Goal: Transaction & Acquisition: Purchase product/service

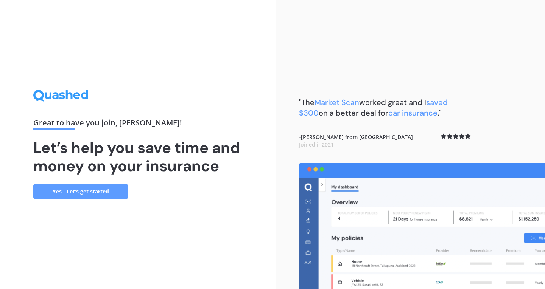
click at [58, 197] on link "Yes - Let’s get started" at bounding box center [80, 191] width 95 height 15
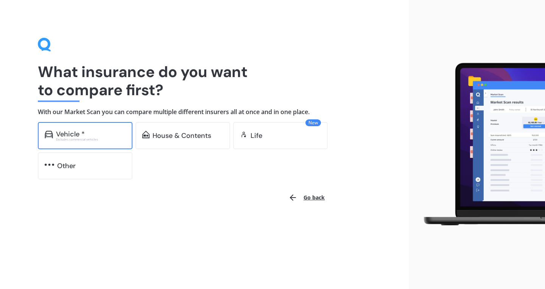
click at [95, 139] on div "Excludes commercial vehicles" at bounding box center [91, 139] width 70 height 3
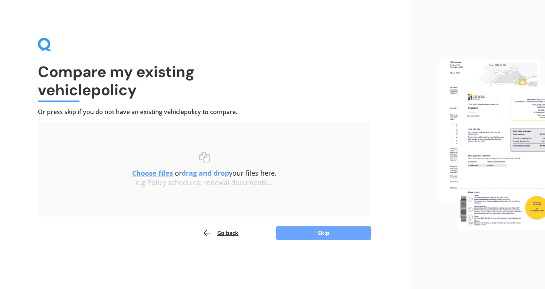
click at [345, 231] on button "Skip" at bounding box center [323, 233] width 95 height 14
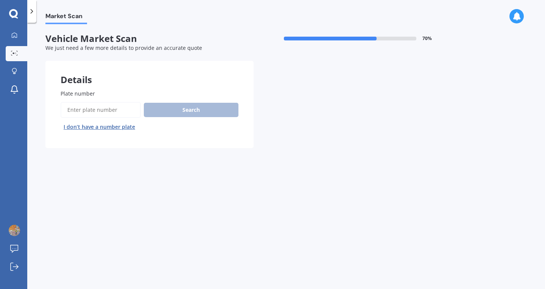
click at [102, 128] on button "I don’t have a number plate" at bounding box center [100, 127] width 78 height 12
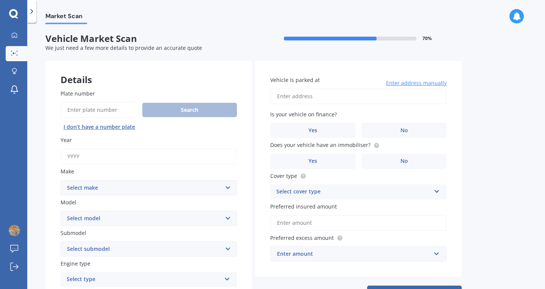
click at [113, 157] on input "Year" at bounding box center [149, 157] width 176 height 16
type input "2025"
click at [108, 188] on select "Select make AC ALFA ROMEO ASTON [PERSON_NAME] AUDI AUSTIN BEDFORD Bentley BMW B…" at bounding box center [149, 187] width 176 height 15
select select "JAECOO"
click at [61, 181] on select "Select make AC ALFA ROMEO ASTON [PERSON_NAME] AUDI AUSTIN BEDFORD Bentley BMW B…" at bounding box center [149, 187] width 176 height 15
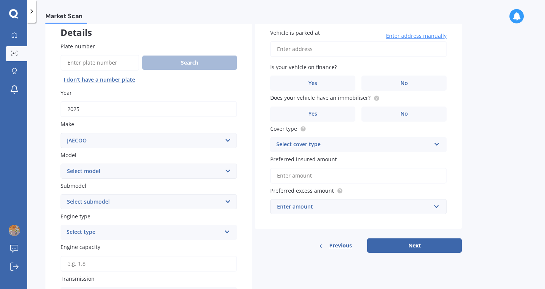
scroll to position [76, 0]
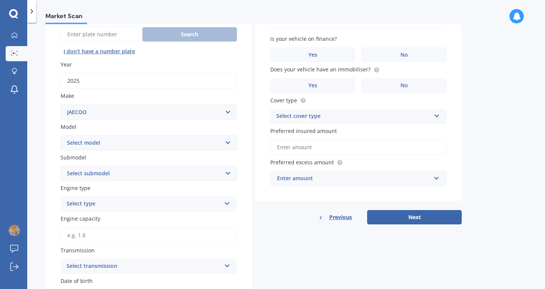
click at [145, 145] on select "Select model J7" at bounding box center [149, 142] width 176 height 15
select select "J7"
click at [61, 136] on select "Select model J7" at bounding box center [149, 142] width 176 height 15
click at [112, 175] on select "Select submodel 1.6T EX Plus" at bounding box center [149, 173] width 176 height 15
select select "1.6T EX PLUS"
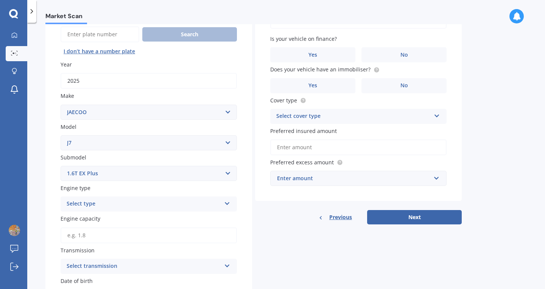
click at [61, 167] on select "Select submodel 1.6T EX Plus" at bounding box center [149, 173] width 176 height 15
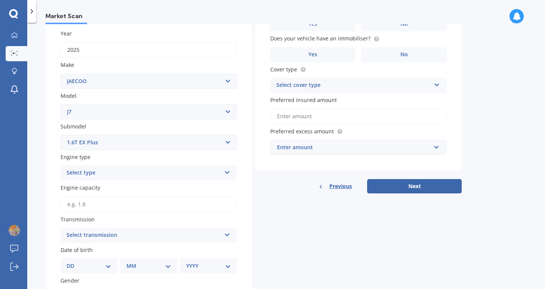
scroll to position [113, 0]
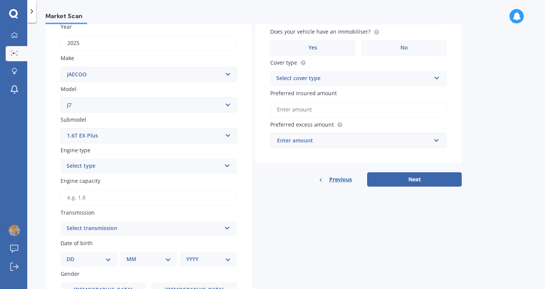
click at [109, 163] on div "Select type Petrol Diesel EV Hybrid" at bounding box center [149, 166] width 176 height 15
click at [102, 180] on div "Petrol" at bounding box center [148, 181] width 175 height 14
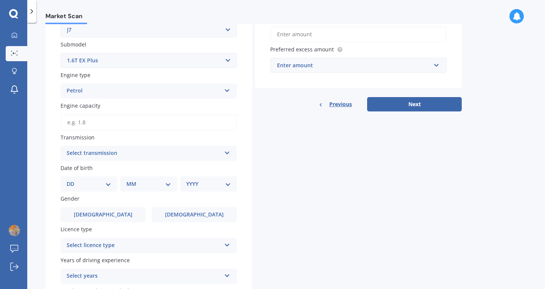
scroll to position [189, 0]
click at [120, 155] on div "Select transmission" at bounding box center [144, 153] width 154 height 9
click at [111, 170] on div "Auto" at bounding box center [148, 168] width 175 height 14
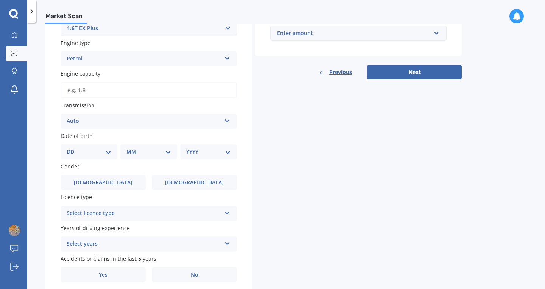
scroll to position [227, 0]
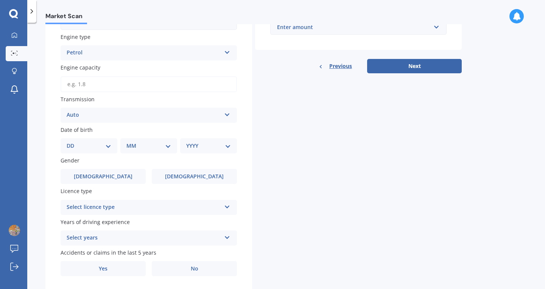
click at [101, 144] on select "DD 01 02 03 04 05 06 07 08 09 10 11 12 13 14 15 16 17 18 19 20 21 22 23 24 25 2…" at bounding box center [89, 146] width 45 height 8
select select "16"
click at [73, 143] on select "DD 01 02 03 04 05 06 07 08 09 10 11 12 13 14 15 16 17 18 19 20 21 22 23 24 25 2…" at bounding box center [89, 146] width 45 height 8
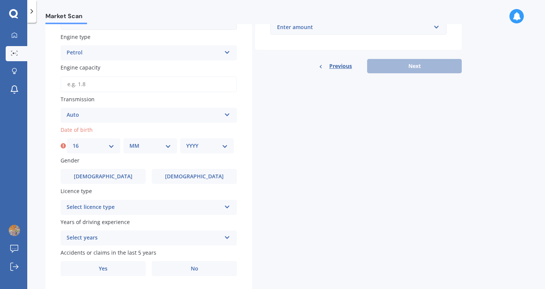
click at [132, 146] on select "MM 01 02 03 04 05 06 07 08 09 10 11 12" at bounding box center [150, 146] width 42 height 8
select select "03"
click at [129, 143] on select "MM 01 02 03 04 05 06 07 08 09 10 11 12" at bounding box center [150, 146] width 42 height 8
click at [207, 154] on div "YYYY 2025 2024 2023 2022 2021 2020 2019 2018 2017 2016 2015 2014 2013 2012 2011…" at bounding box center [207, 145] width 54 height 15
click at [210, 150] on select "YYYY 2025 2024 2023 2022 2021 2020 2019 2018 2017 2016 2015 2014 2013 2012 2011…" at bounding box center [207, 146] width 42 height 8
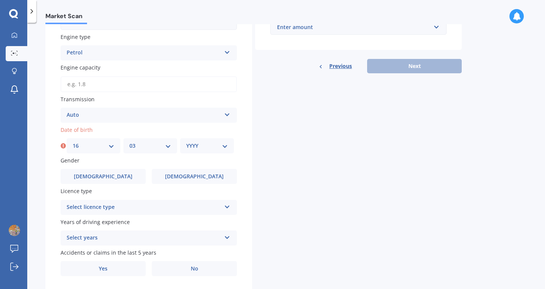
select select "1992"
click at [186, 143] on select "YYYY 2025 2024 2023 2022 2021 2020 2019 2018 2017 2016 2015 2014 2013 2012 2011…" at bounding box center [207, 146] width 42 height 8
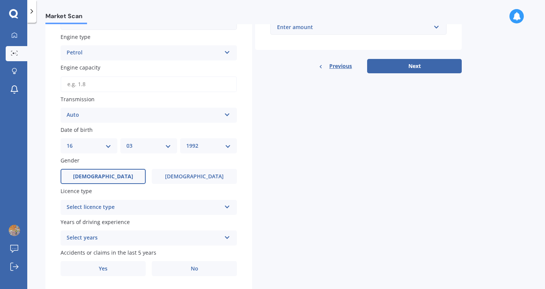
click at [118, 180] on label "[DEMOGRAPHIC_DATA]" at bounding box center [103, 176] width 85 height 15
click at [0, 0] on input "[DEMOGRAPHIC_DATA]" at bounding box center [0, 0] width 0 height 0
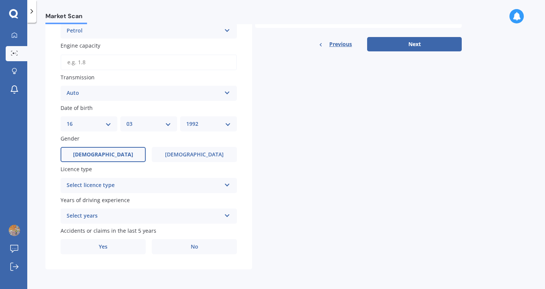
click at [174, 178] on div "Select licence type NZ Full NZ Restricted NZ Learners [GEOGRAPHIC_DATA] [GEOGRA…" at bounding box center [149, 185] width 176 height 15
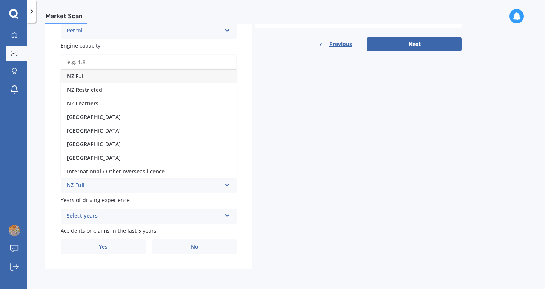
click at [150, 77] on div "NZ Full" at bounding box center [148, 77] width 175 height 14
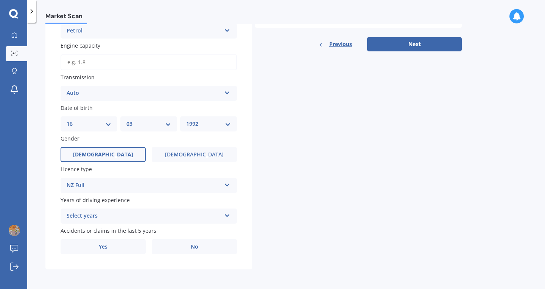
click at [102, 212] on div "Select years" at bounding box center [144, 216] width 154 height 9
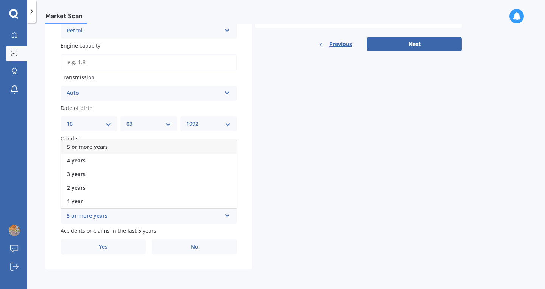
click at [124, 149] on div "5 or more years" at bounding box center [148, 147] width 175 height 14
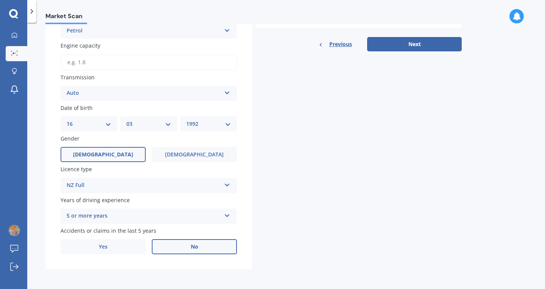
click at [204, 253] on label "No" at bounding box center [194, 246] width 85 height 15
click at [0, 0] on input "No" at bounding box center [0, 0] width 0 height 0
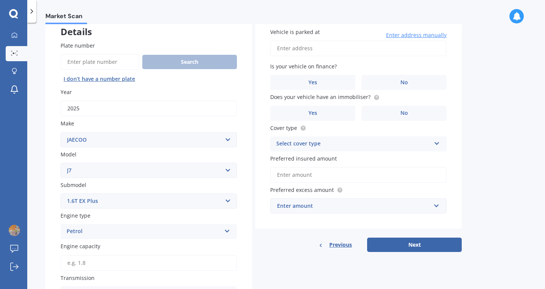
scroll to position [0, 0]
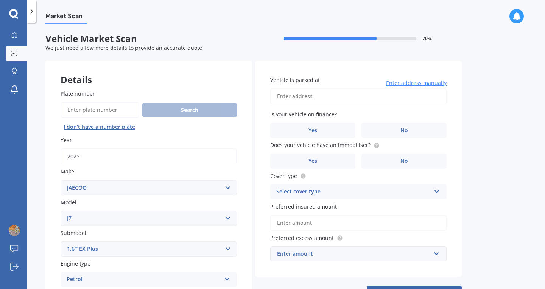
click at [340, 98] on input "Vehicle is parked at" at bounding box center [358, 96] width 176 height 16
type input "[STREET_ADDRESS][PERSON_NAME][PERSON_NAME]"
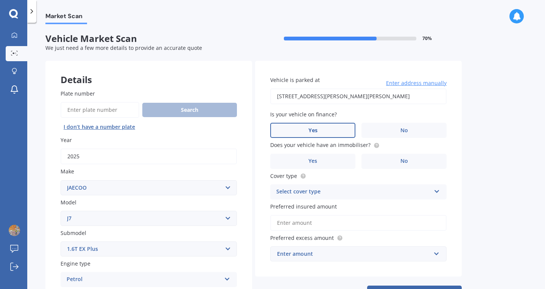
click at [342, 129] on label "Yes" at bounding box center [312, 130] width 85 height 15
click at [0, 0] on input "Yes" at bounding box center [0, 0] width 0 height 0
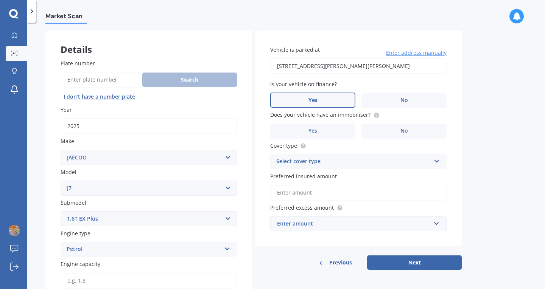
scroll to position [38, 0]
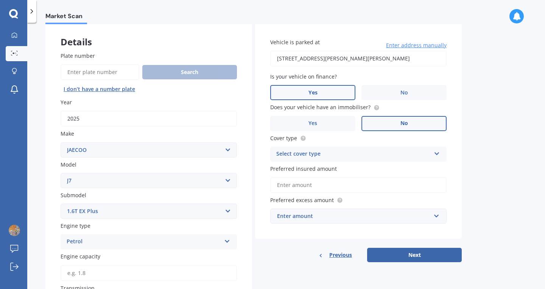
click at [401, 127] on label "No" at bounding box center [403, 123] width 85 height 15
click at [0, 0] on input "No" at bounding box center [0, 0] width 0 height 0
click at [330, 154] on div "Select cover type" at bounding box center [353, 154] width 154 height 9
click at [326, 168] on div "Comprehensive" at bounding box center [357, 169] width 175 height 14
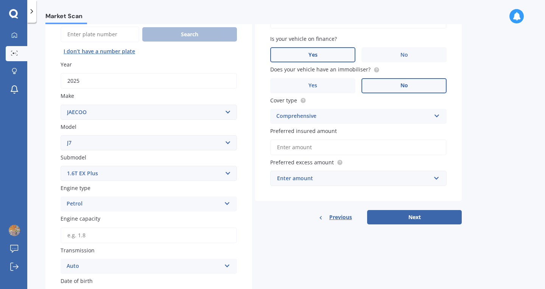
click at [332, 147] on input "Preferred insured amount" at bounding box center [358, 148] width 176 height 16
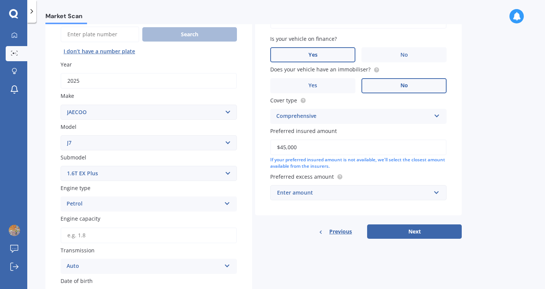
type input "$45,000"
click at [309, 192] on div "Enter amount" at bounding box center [354, 193] width 154 height 8
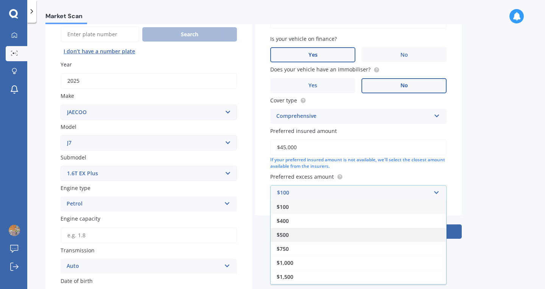
click at [306, 235] on div "$500" at bounding box center [357, 235] width 175 height 14
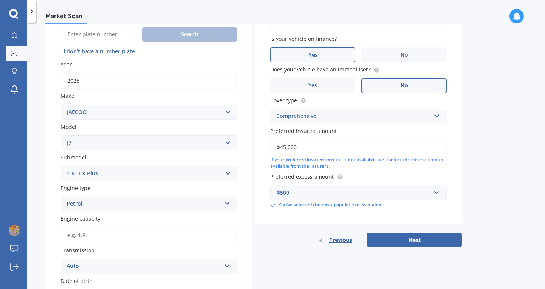
click at [426, 197] on div "$500" at bounding box center [354, 193] width 154 height 8
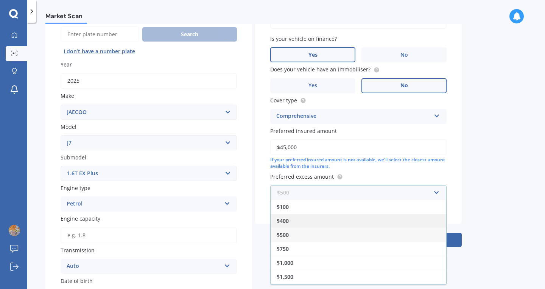
scroll to position [13, 0]
click at [328, 244] on div "$1,000" at bounding box center [357, 250] width 175 height 14
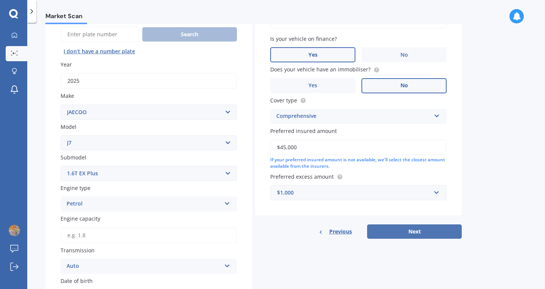
click at [411, 228] on button "Next" at bounding box center [414, 232] width 95 height 14
type input "1.8"
click at [418, 240] on div "Details Plate number Search I don’t have a number plate Year [DATE] Make Select…" at bounding box center [253, 214] width 416 height 458
click at [418, 239] on button "Next" at bounding box center [414, 232] width 95 height 14
select select "16"
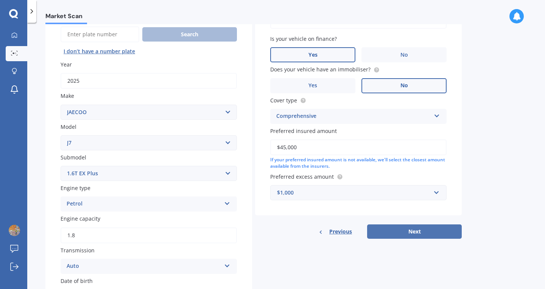
select select "03"
select select "1992"
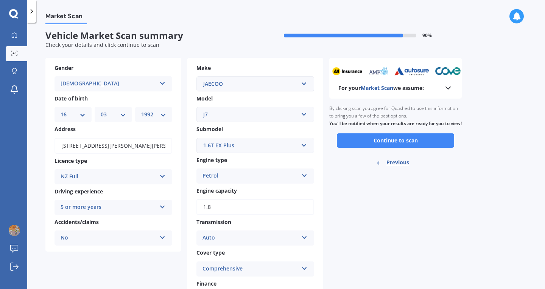
scroll to position [0, 0]
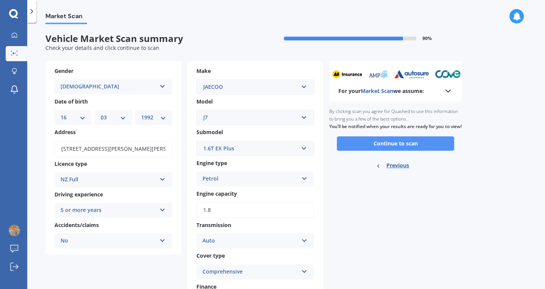
click at [367, 151] on button "Continue to scan" at bounding box center [395, 144] width 117 height 14
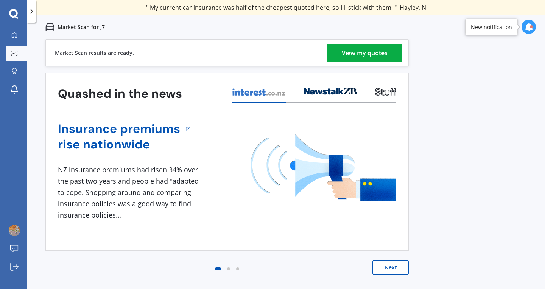
click at [367, 51] on div "View my quotes" at bounding box center [365, 53] width 46 height 18
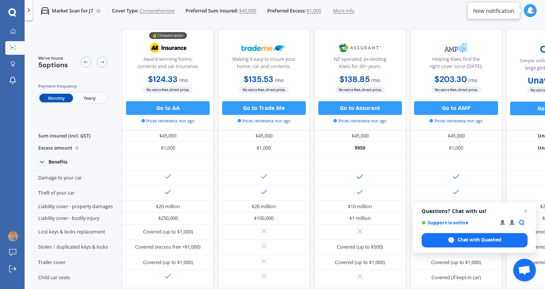
click at [90, 93] on div "Monthly Yearly" at bounding box center [73, 98] width 70 height 12
click at [91, 96] on span "Yearly" at bounding box center [89, 98] width 33 height 9
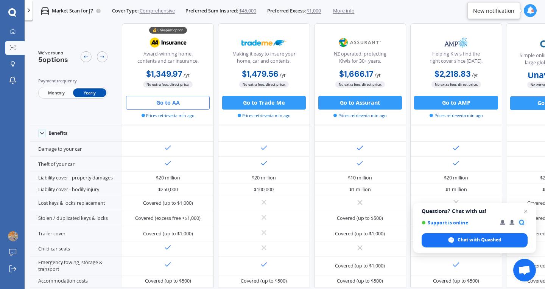
scroll to position [42, 0]
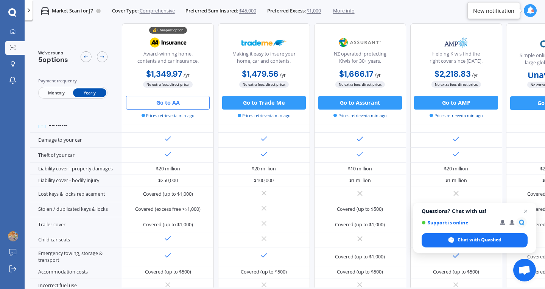
click at [164, 103] on button "Go to AA" at bounding box center [168, 103] width 84 height 14
